Goal: Find specific page/section: Find specific page/section

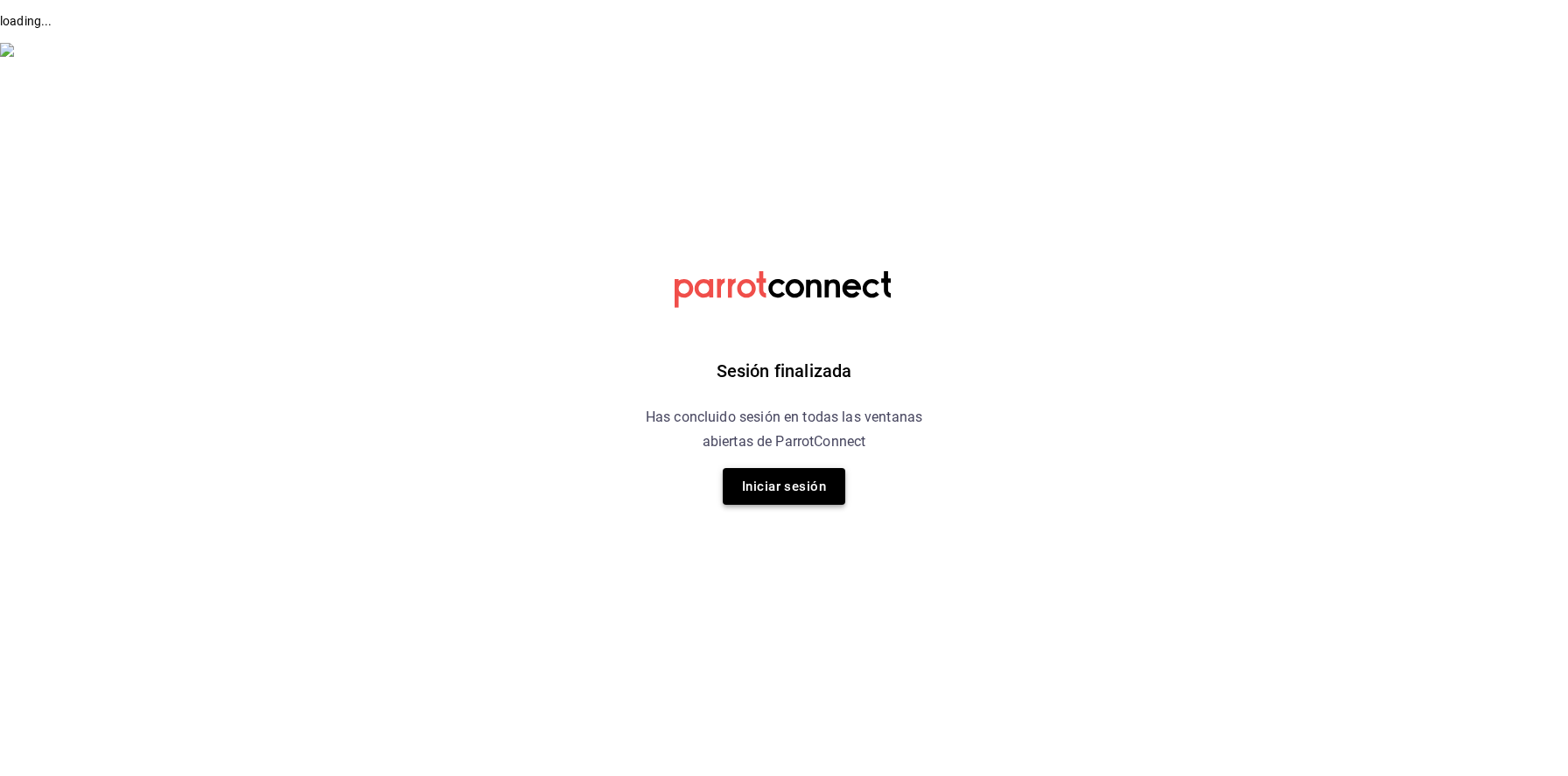
click at [748, 480] on button "Iniciar sesión" at bounding box center [784, 486] width 123 height 37
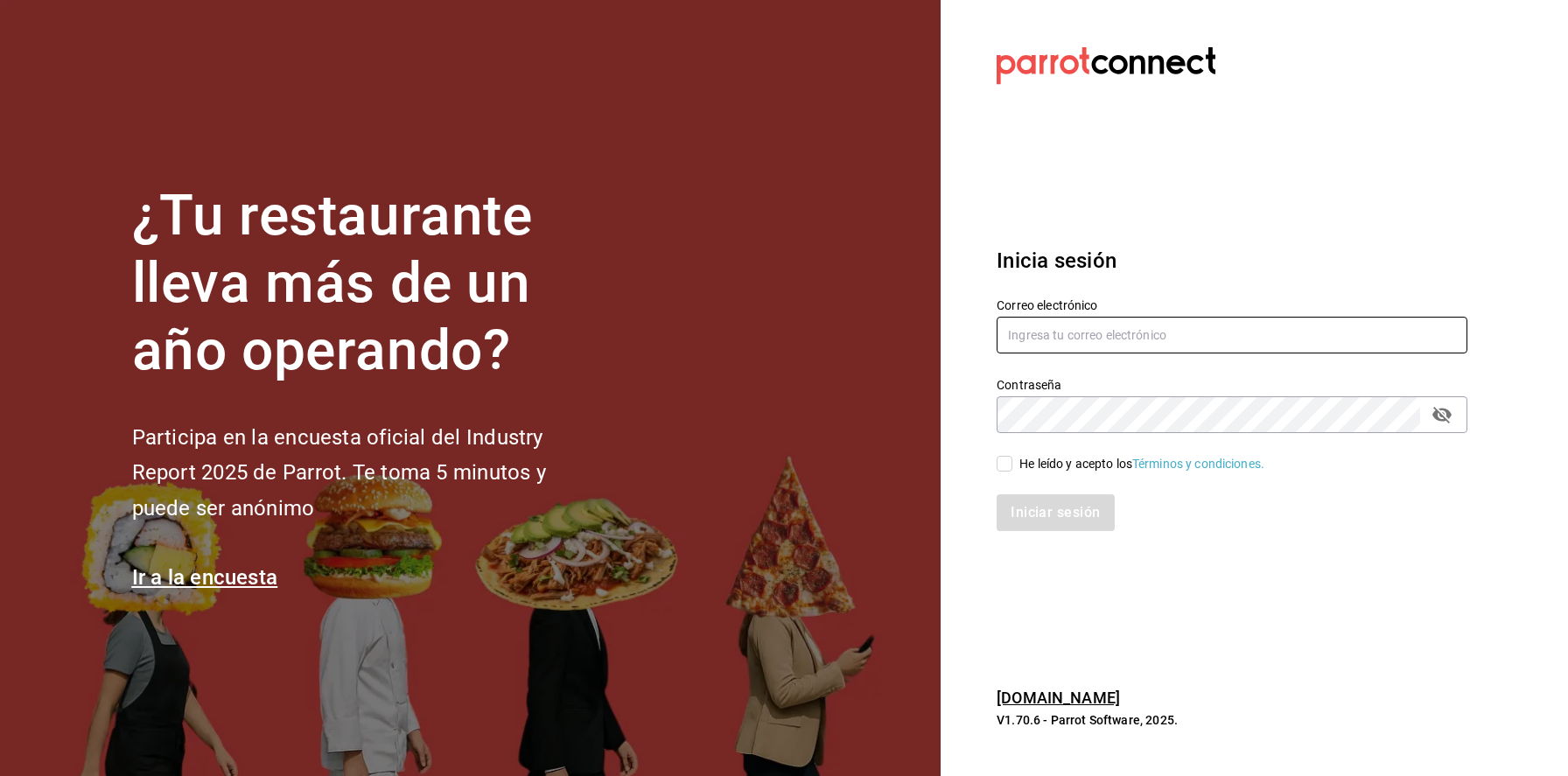
type input "[PERSON_NAME][EMAIL_ADDRESS][PERSON_NAME][DOMAIN_NAME]"
click at [1455, 409] on button "passwordField" at bounding box center [1442, 415] width 30 height 30
click at [1026, 464] on div "He leído y acepto los Términos y condiciones." at bounding box center [1141, 463] width 245 height 19
click at [1012, 464] on input "He leído y acepto los Términos y condiciones." at bounding box center [1004, 463] width 16 height 16
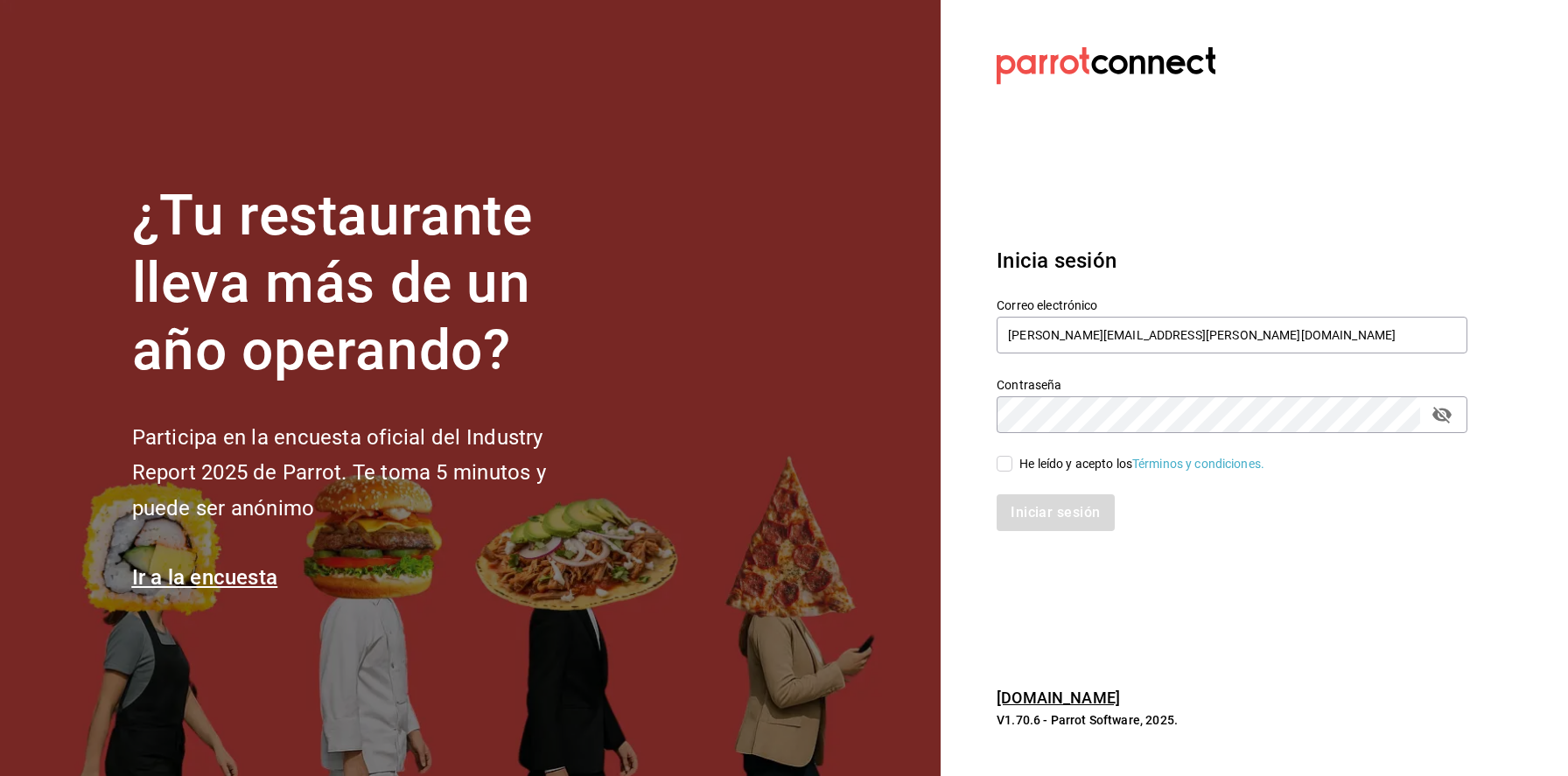
checkbox input "true"
click at [1026, 507] on button "Iniciar sesión" at bounding box center [1056, 513] width 119 height 37
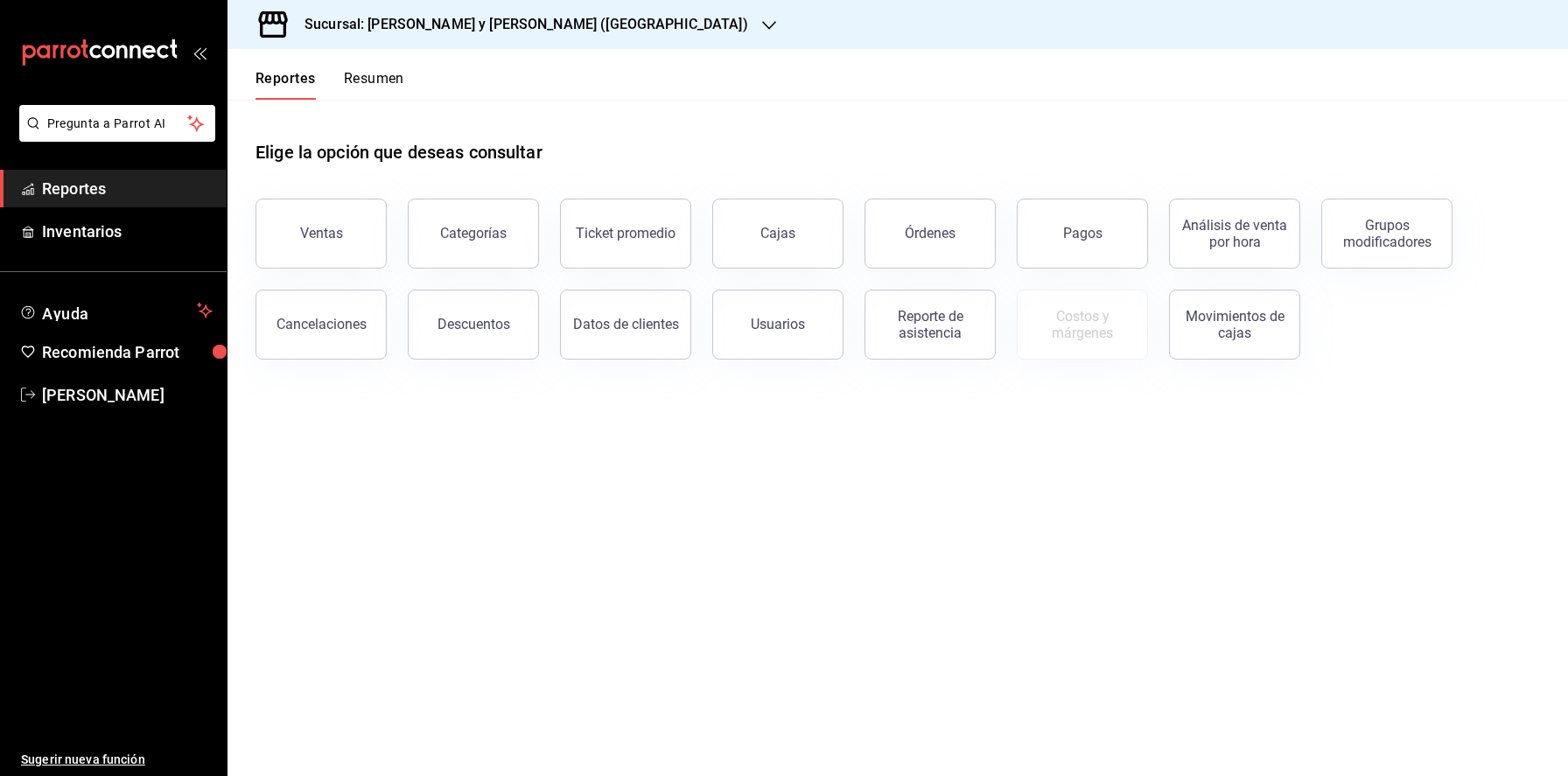
click at [587, 30] on div "Sucursal: [PERSON_NAME] y [PERSON_NAME] ([GEOGRAPHIC_DATA])" at bounding box center [511, 24] width 542 height 49
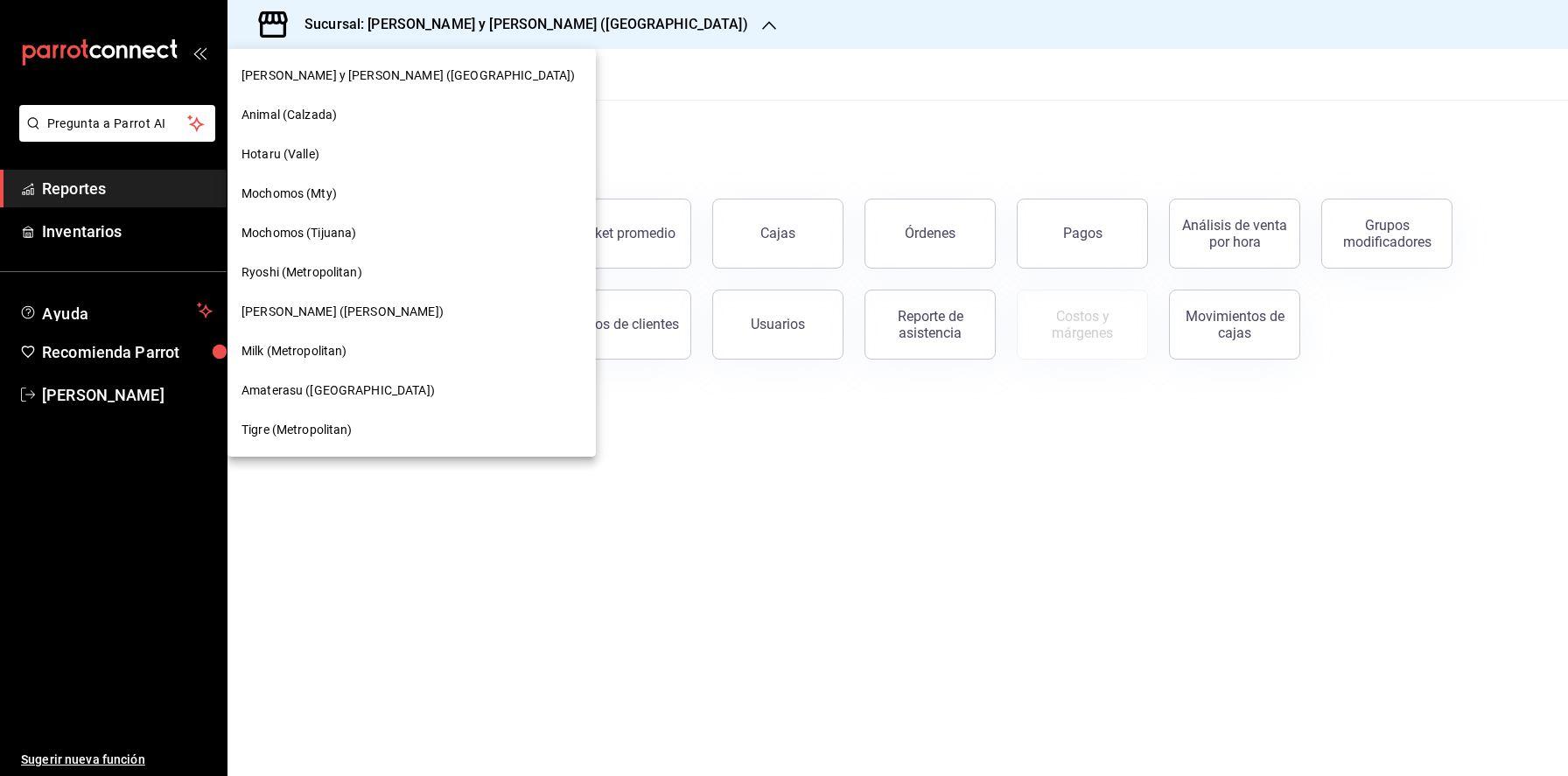
click at [586, 72] on div at bounding box center [784, 388] width 1568 height 776
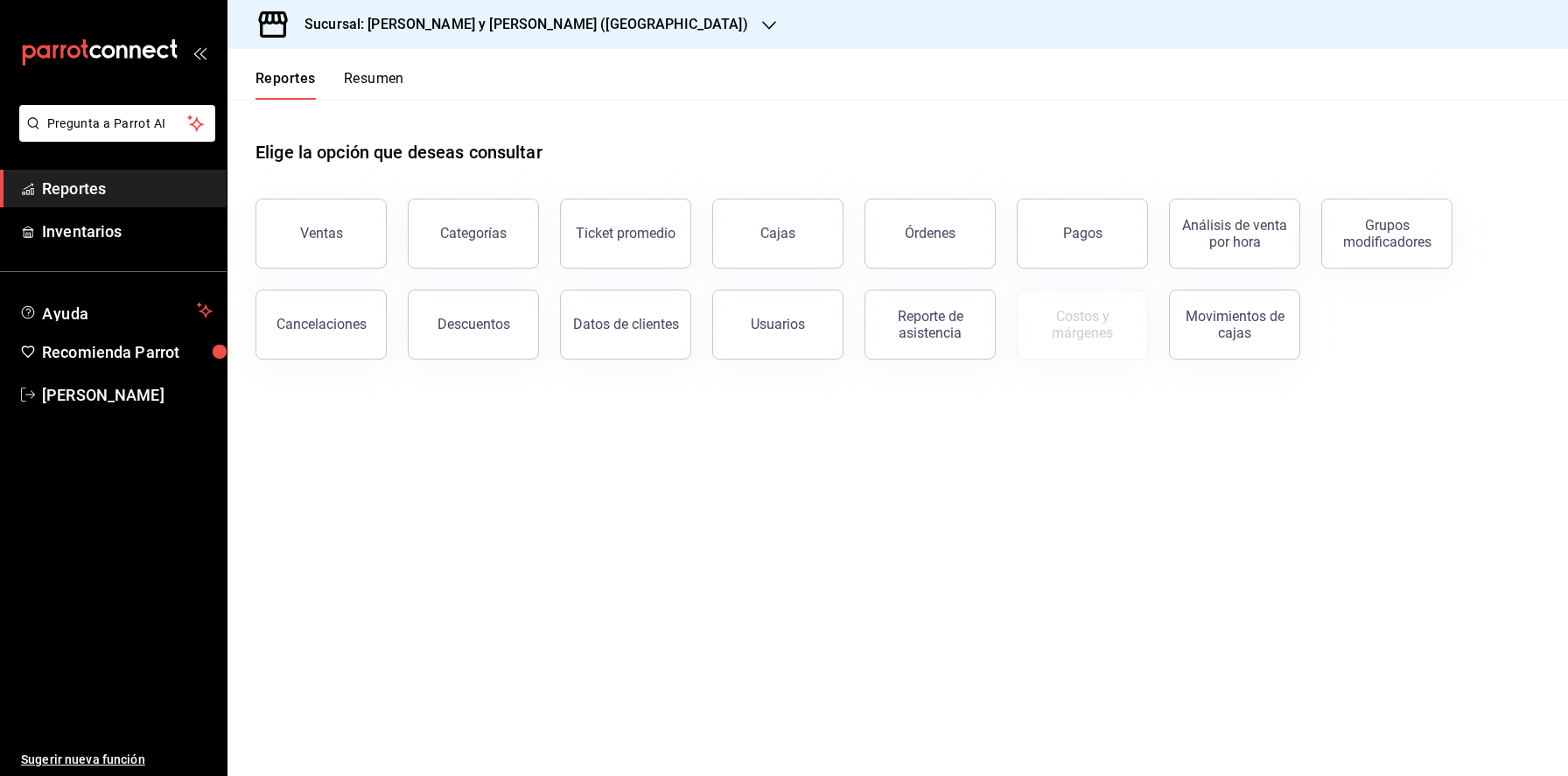
click at [550, 14] on h3 "Sucursal: Lazaro y Diego (Metropolitan)" at bounding box center [519, 25] width 458 height 21
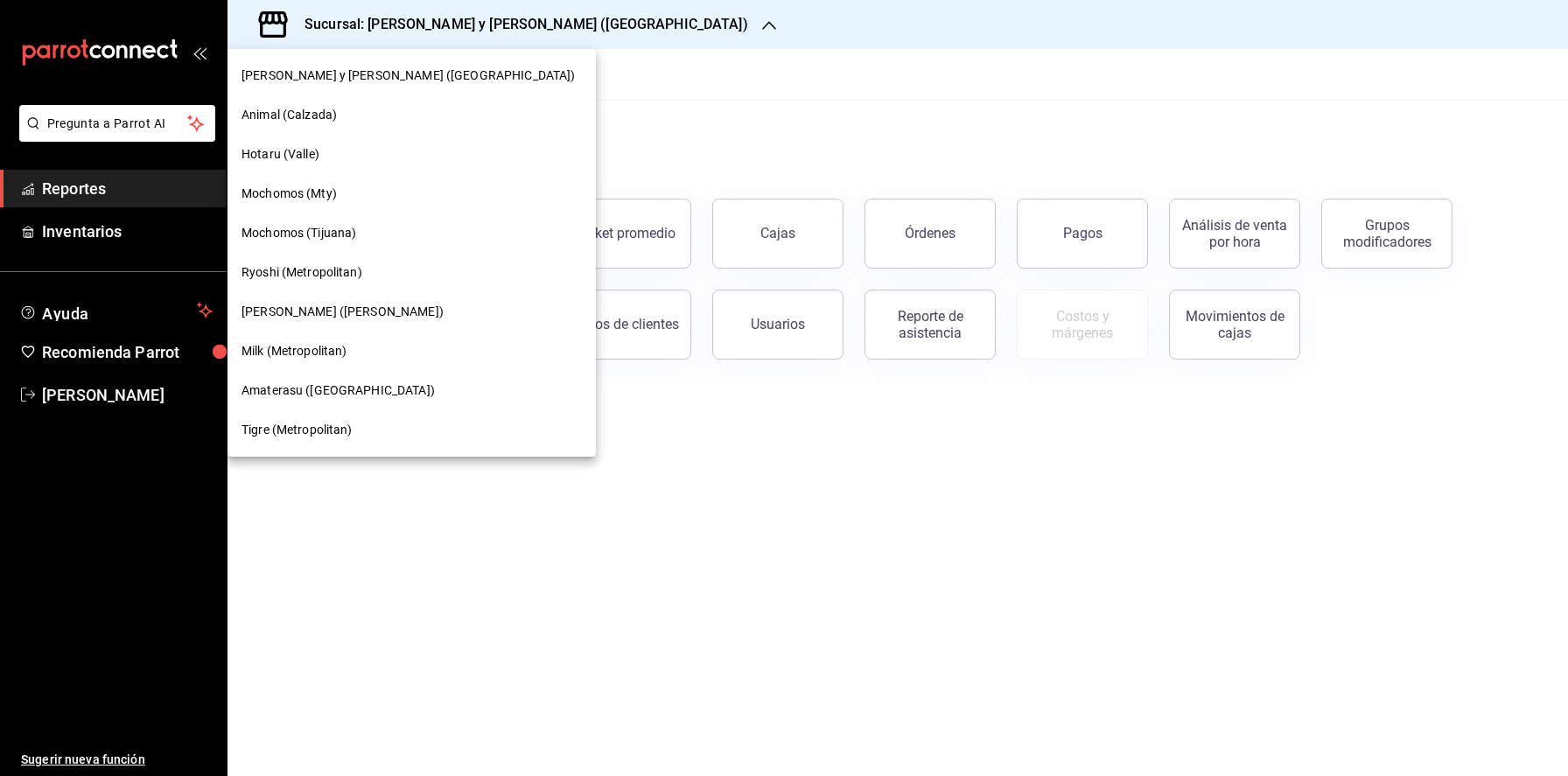
click at [359, 307] on span "Ichikani Sushi (Vasconcelos)" at bounding box center [342, 312] width 202 height 19
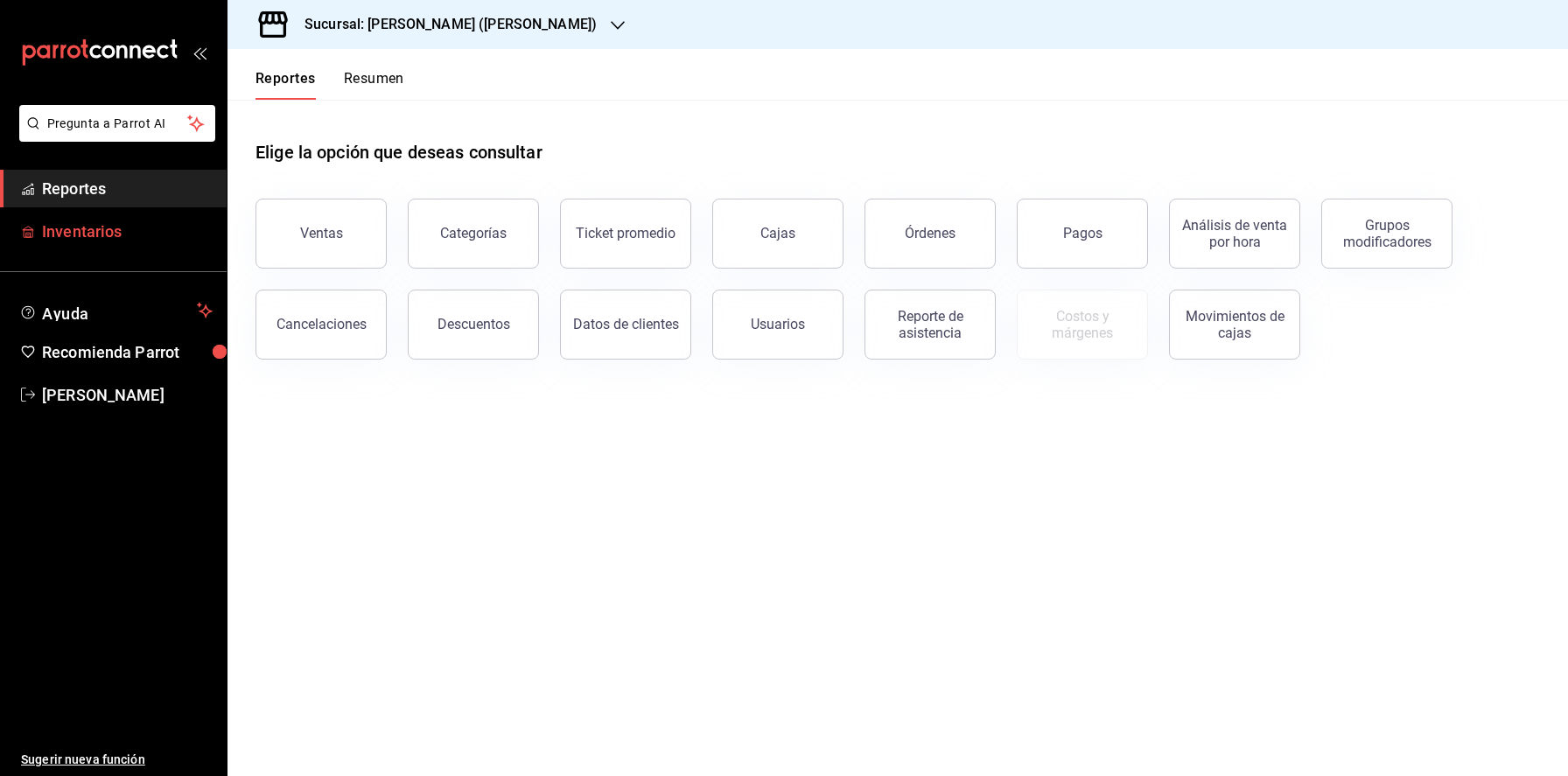
click at [147, 220] on span "Inventarios" at bounding box center [127, 231] width 170 height 24
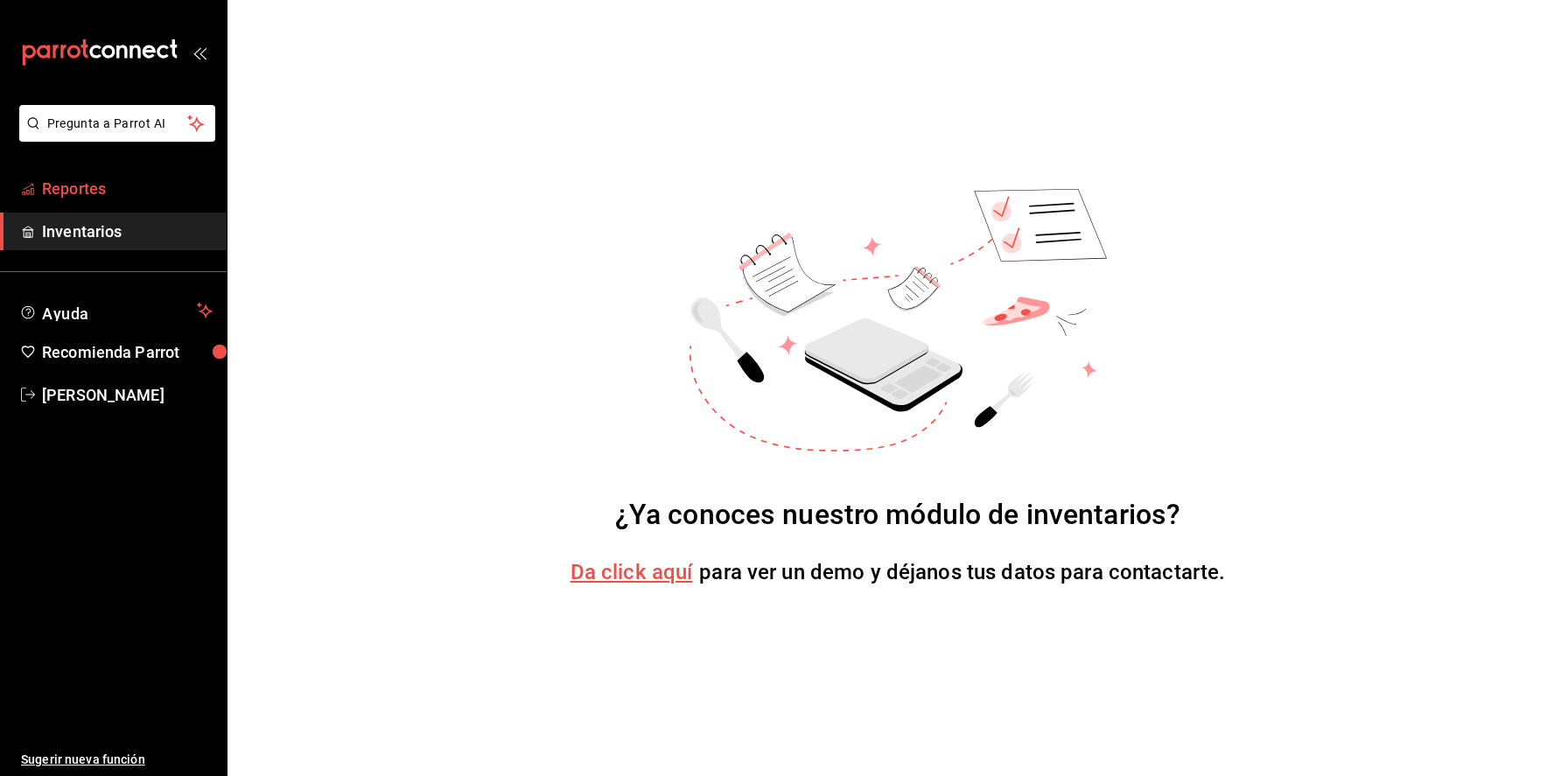
click at [79, 180] on span "Reportes" at bounding box center [127, 188] width 170 height 24
